Goal: Task Accomplishment & Management: Use online tool/utility

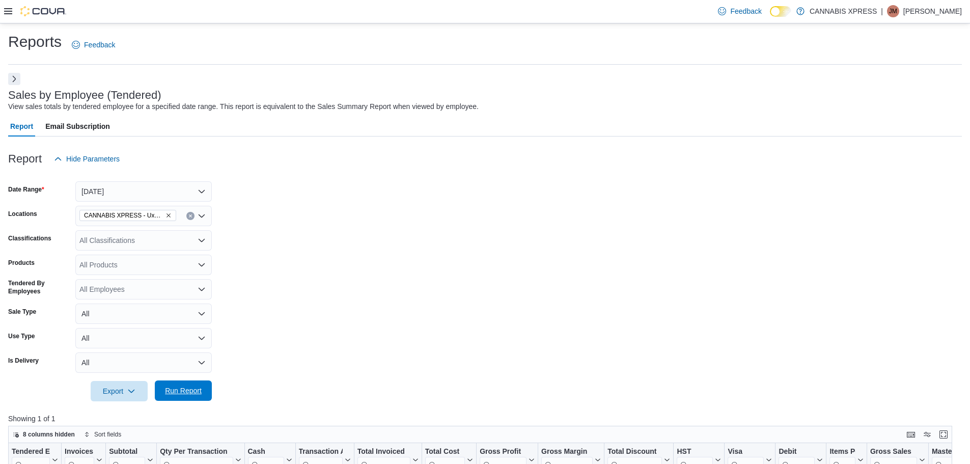
click at [176, 386] on span "Run Report" at bounding box center [183, 391] width 37 height 10
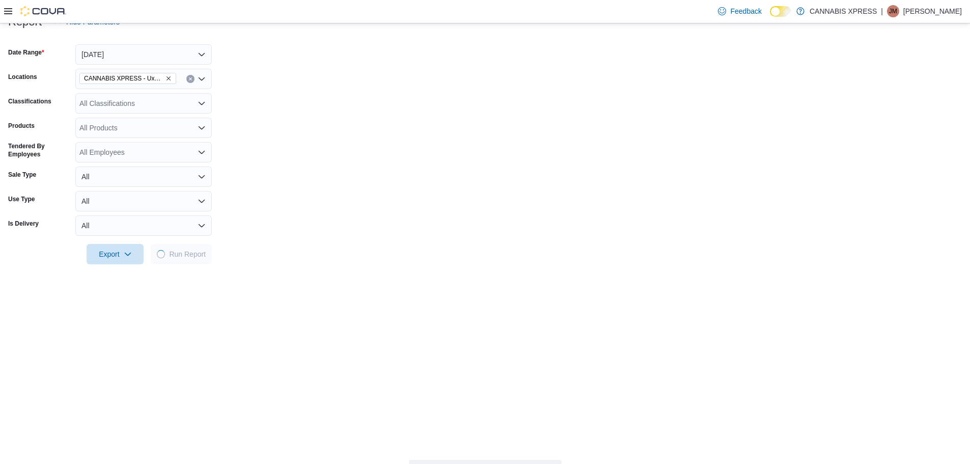
scroll to position [137, 0]
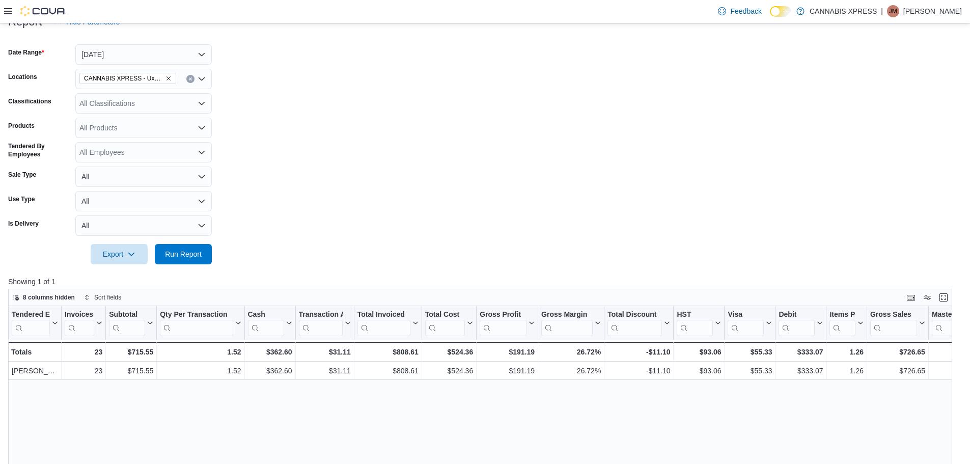
click at [169, 80] on icon "Remove CANNABIS XPRESS - Uxbridge (Reach Street) from selection in this group" at bounding box center [169, 78] width 6 height 6
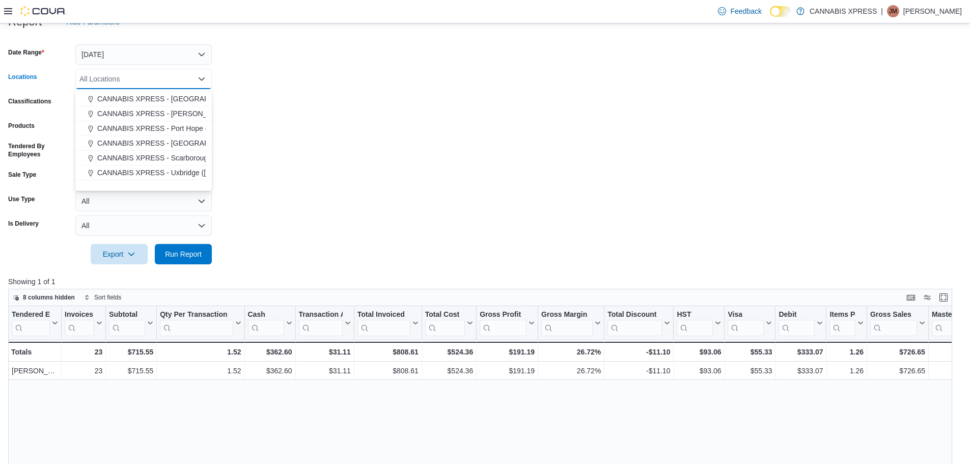
scroll to position [102, 0]
click at [189, 112] on span "CANNABIS XPRESS - [PERSON_NAME] ([GEOGRAPHIC_DATA])" at bounding box center [203, 112] width 213 height 10
click at [179, 249] on span "Run Report" at bounding box center [183, 254] width 37 height 10
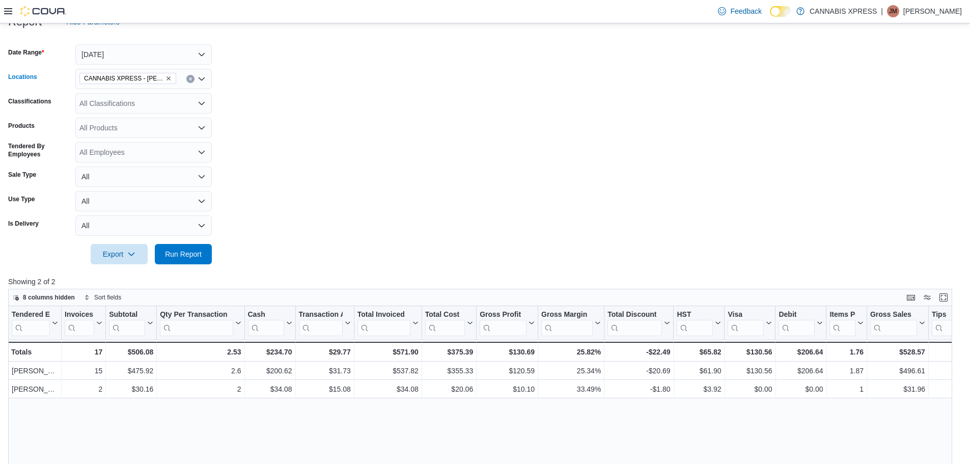
click at [168, 80] on icon "Remove CANNABIS XPRESS - Pickering (Central Street) from selection in this group" at bounding box center [169, 78] width 6 height 6
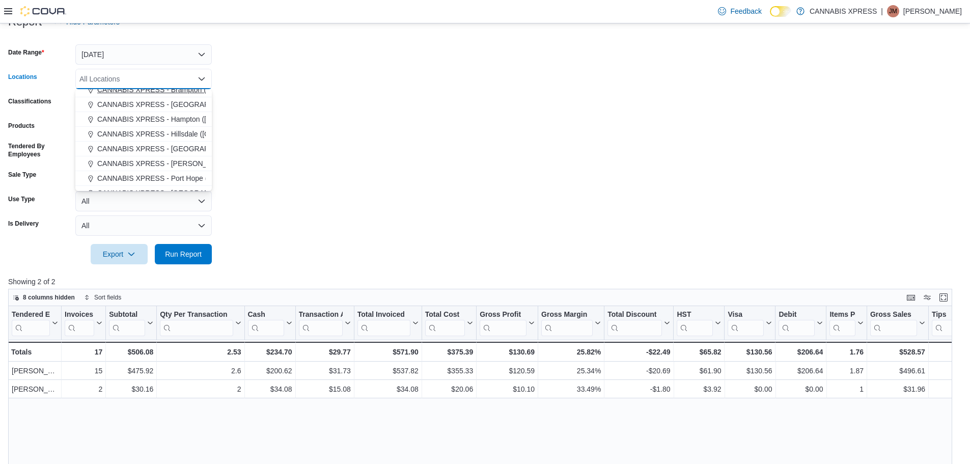
scroll to position [102, 0]
click at [170, 166] on button "CANNABIS XPRESS - Uxbridge ([GEOGRAPHIC_DATA])" at bounding box center [143, 172] width 136 height 15
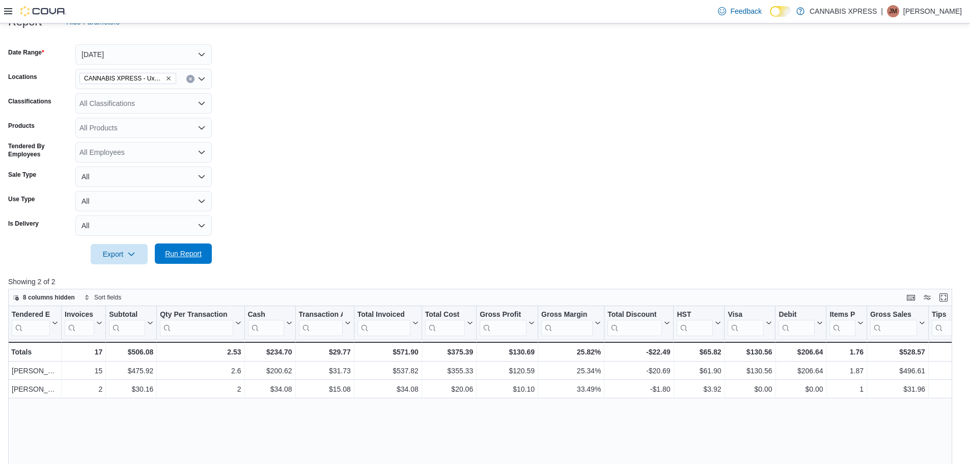
click at [172, 260] on span "Run Report" at bounding box center [183, 253] width 45 height 20
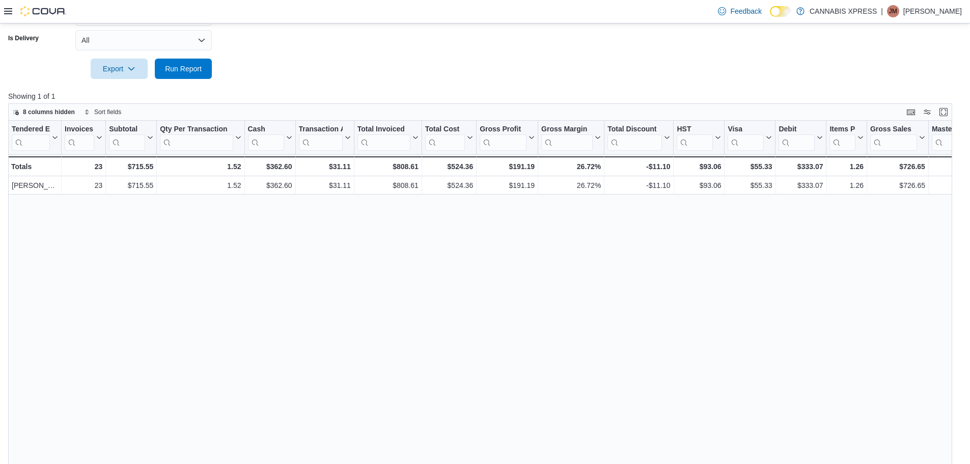
scroll to position [341, 0]
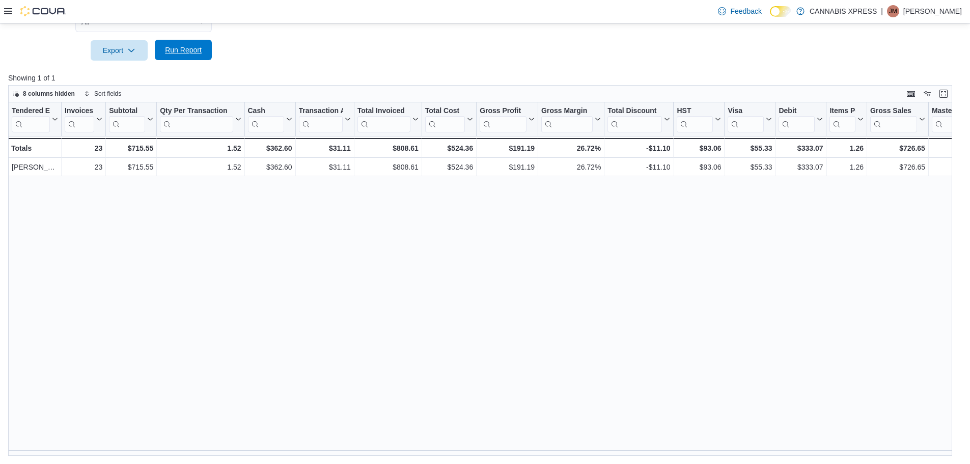
click at [179, 54] on span "Run Report" at bounding box center [183, 50] width 37 height 10
click at [189, 48] on span "Run Report" at bounding box center [183, 50] width 37 height 10
click at [190, 52] on span "Run Report" at bounding box center [183, 50] width 37 height 10
click at [171, 57] on span "Run Report" at bounding box center [183, 50] width 45 height 20
click at [930, 14] on p "[PERSON_NAME]" at bounding box center [933, 11] width 59 height 12
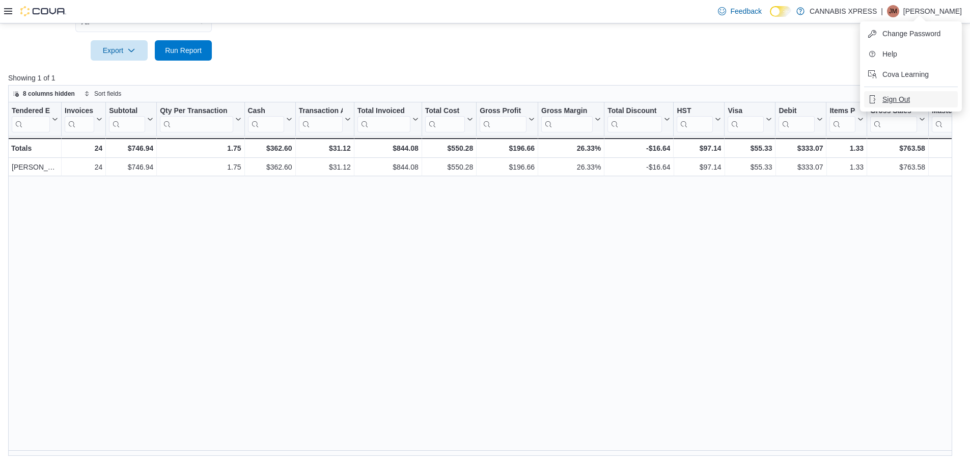
click at [912, 101] on button "Sign Out" at bounding box center [911, 99] width 94 height 16
